Goal: Navigation & Orientation: Find specific page/section

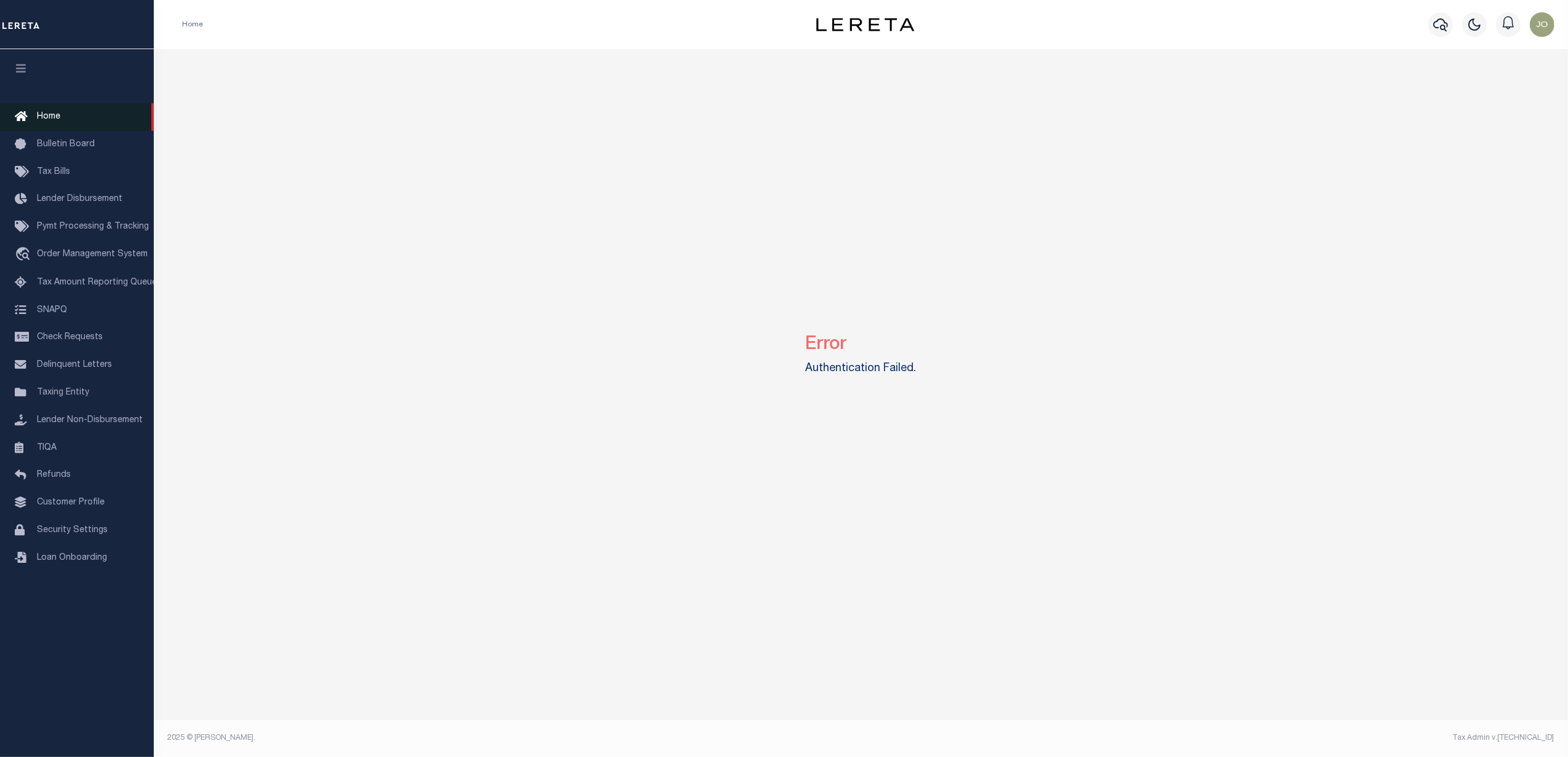
click at [74, 121] on link "Home" at bounding box center [77, 117] width 154 height 28
click at [20, 72] on icon "button" at bounding box center [21, 68] width 14 height 11
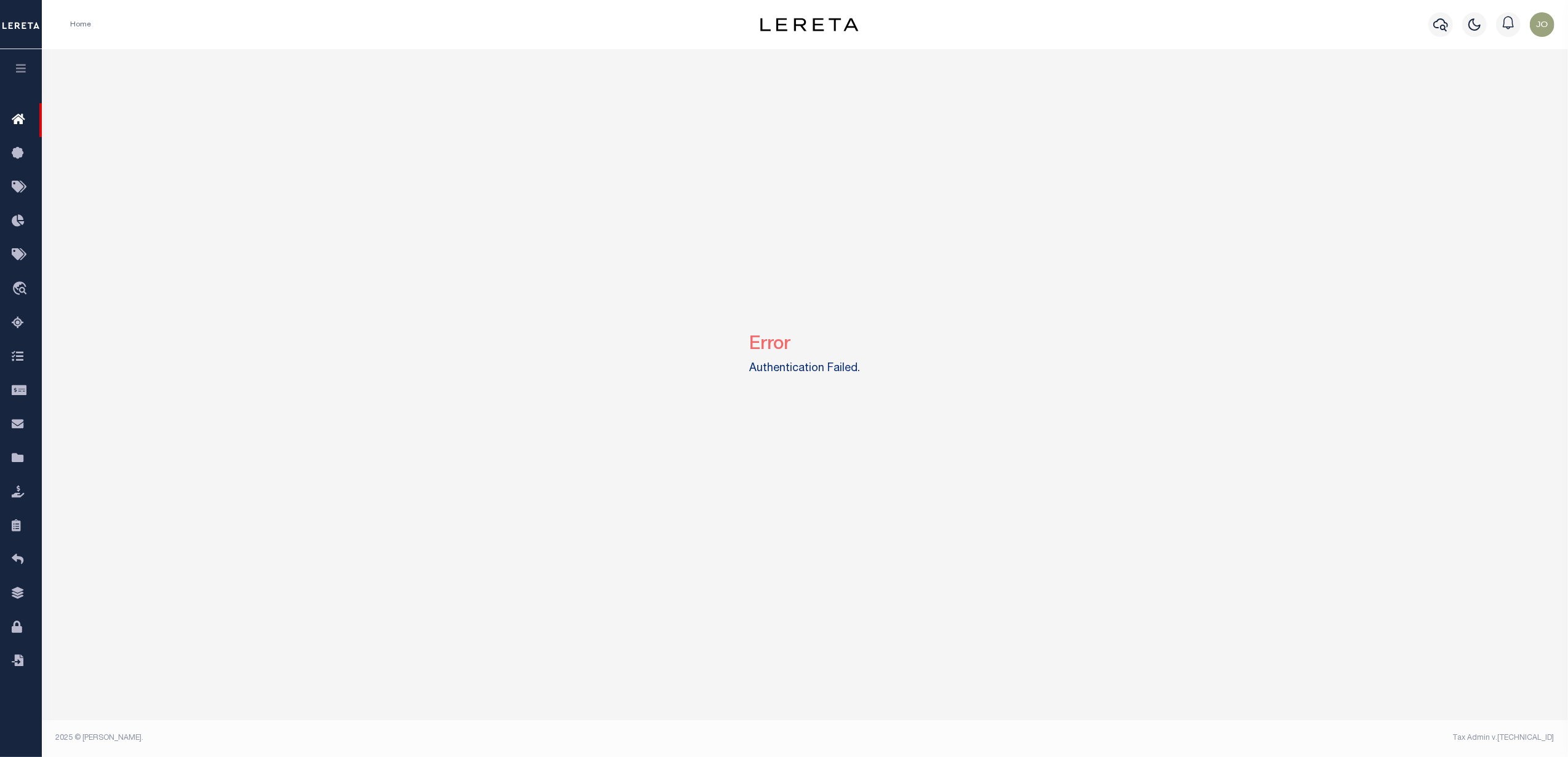
click at [20, 72] on icon "button" at bounding box center [21, 68] width 14 height 11
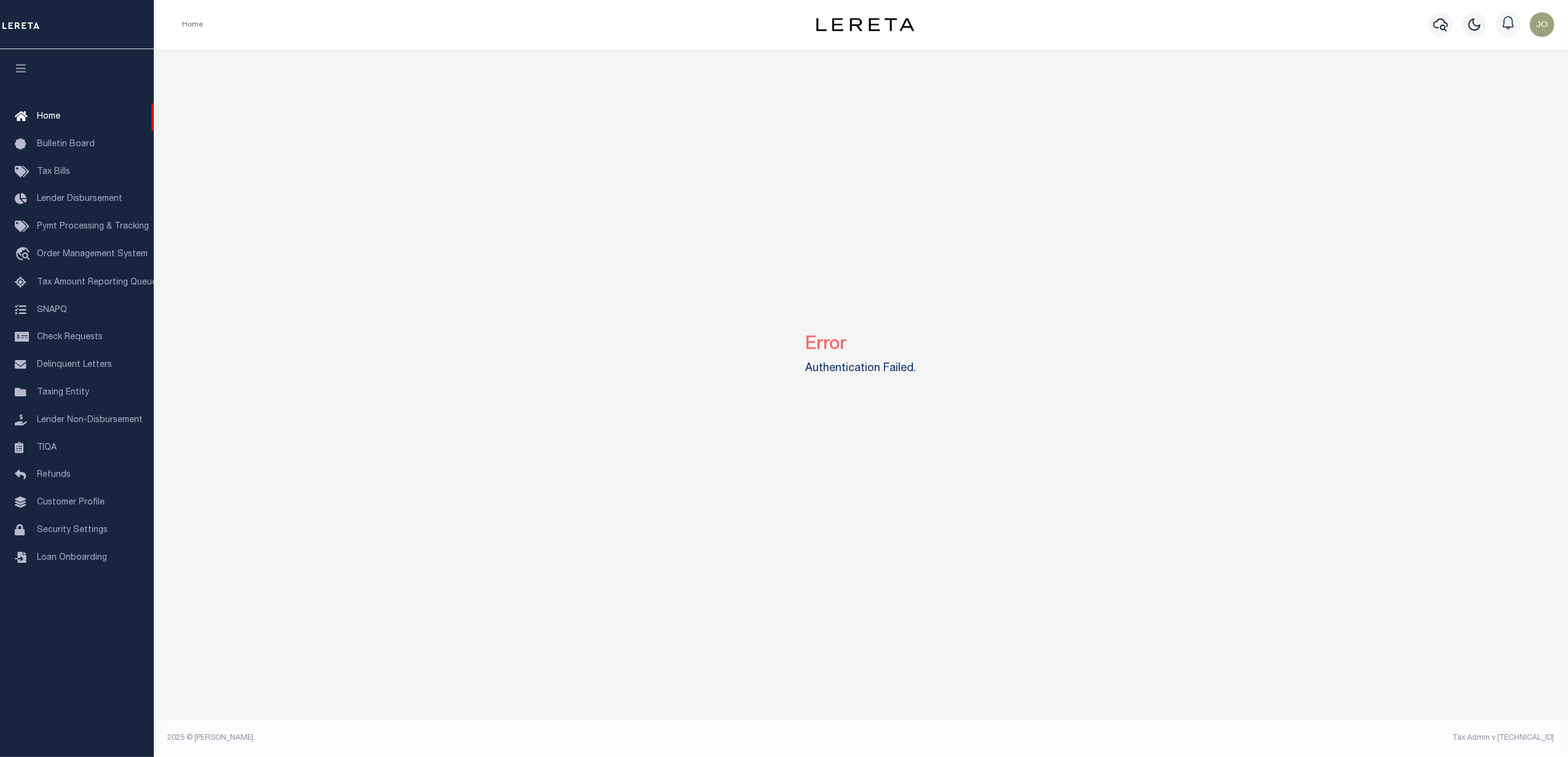
click at [308, 55] on div "Error Authentication Failed." at bounding box center [861, 351] width 1405 height 606
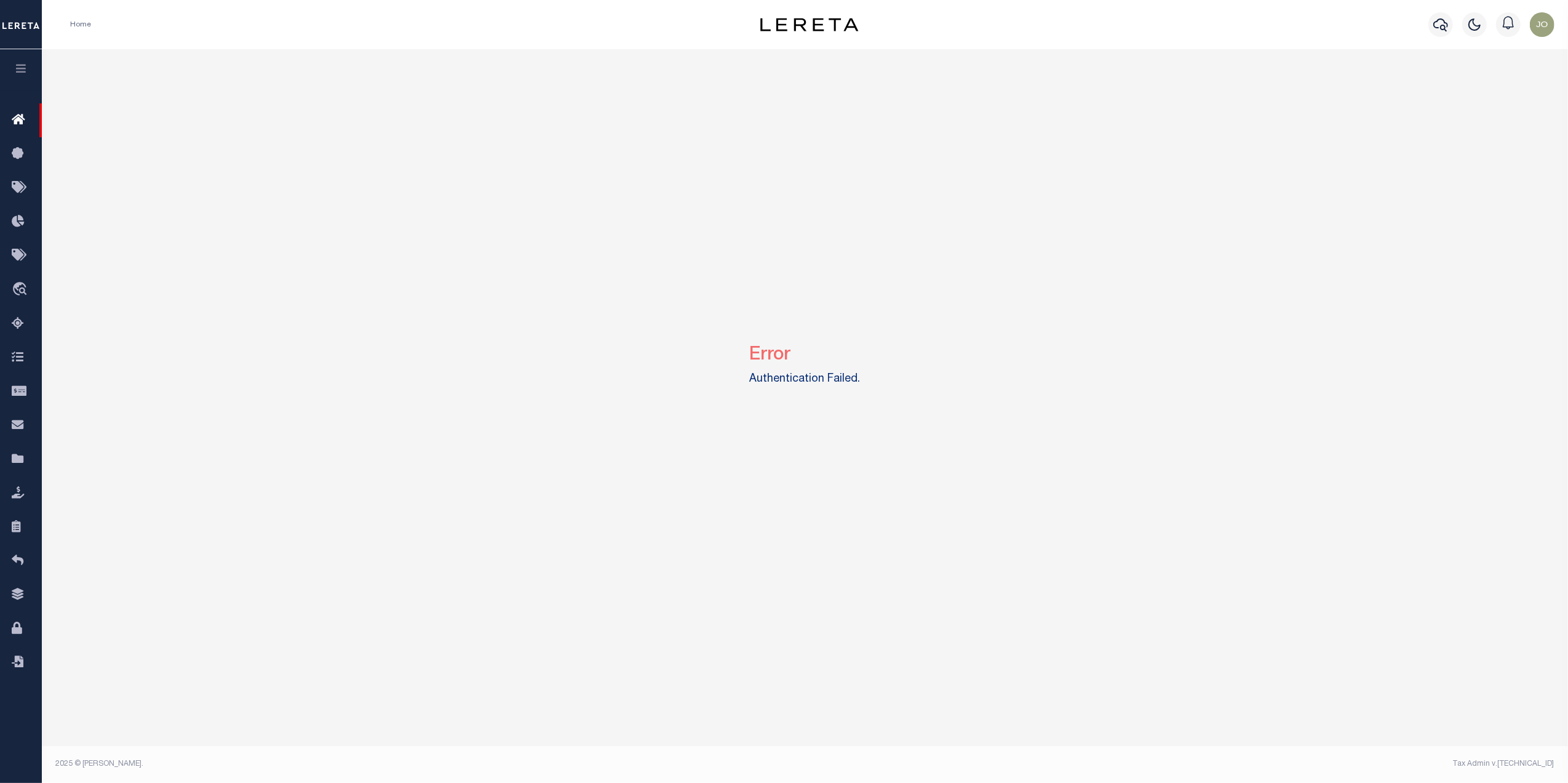
click at [23, 59] on button "button" at bounding box center [20, 69] width 41 height 41
